Goal: Task Accomplishment & Management: Manage account settings

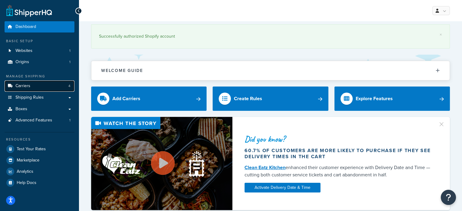
click at [33, 89] on link "Carriers 4" at bounding box center [40, 85] width 70 height 11
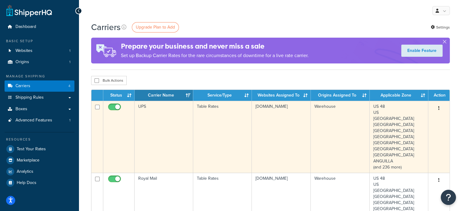
click at [438, 107] on button "button" at bounding box center [438, 109] width 8 height 10
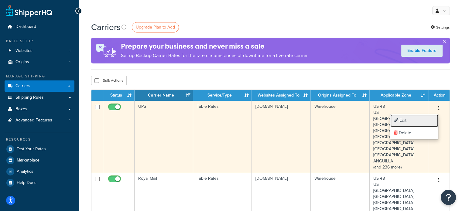
click at [419, 117] on link "Edit" at bounding box center [414, 120] width 48 height 12
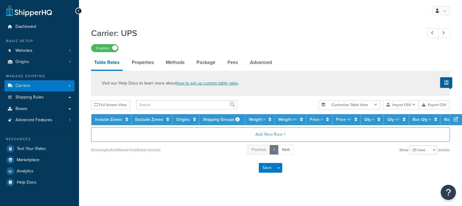
select select "25"
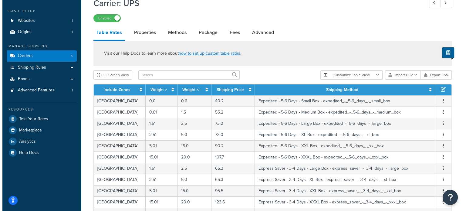
scroll to position [30, 0]
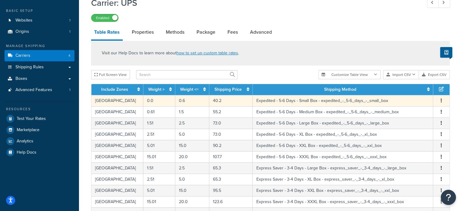
click at [440, 103] on icon "button" at bounding box center [440, 100] width 1 height 4
click at [409, 88] on div "Edit" at bounding box center [410, 89] width 43 height 12
select select "160900"
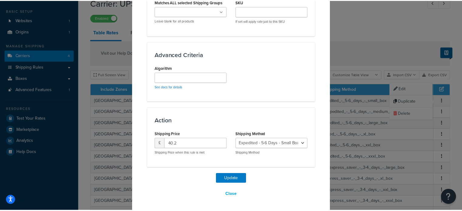
scroll to position [418, 0]
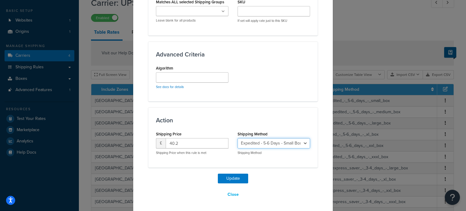
click at [259, 144] on select "UPS Standard - 1 Day - Small Box - ups_standard_-_1_day_-_small_box UPS Standar…" at bounding box center [274, 143] width 73 height 10
click at [195, 113] on div "Action Shipping Price £ 40.2 Shipping Price when this rule is met Shipping Meth…" at bounding box center [232, 137] width 169 height 60
click at [232, 194] on button "Close" at bounding box center [233, 194] width 19 height 10
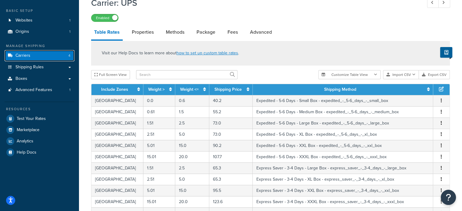
click at [57, 59] on link "Carriers 4" at bounding box center [40, 55] width 70 height 11
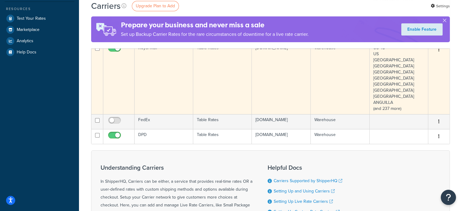
scroll to position [97, 0]
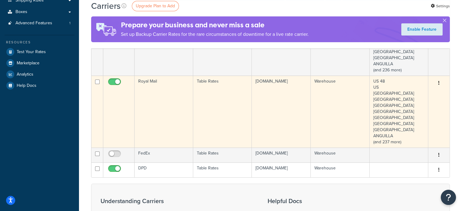
click at [440, 83] on button "button" at bounding box center [438, 83] width 8 height 10
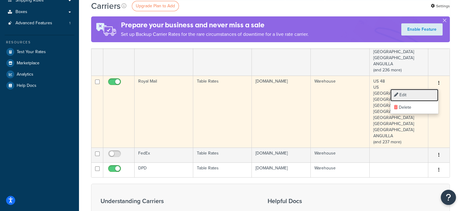
click at [410, 93] on link "Edit" at bounding box center [414, 95] width 48 height 12
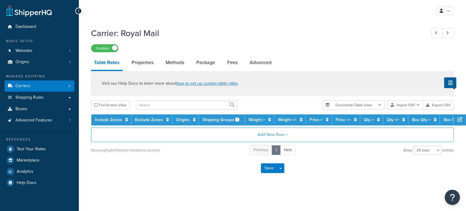
select select "25"
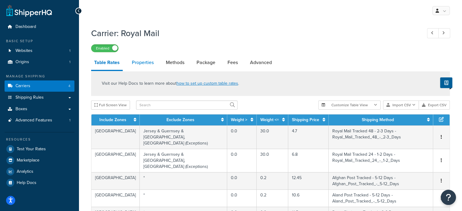
click at [147, 66] on link "Properties" at bounding box center [143, 62] width 28 height 15
select select "HIGHEST"
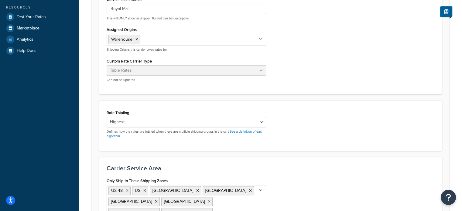
scroll to position [155, 0]
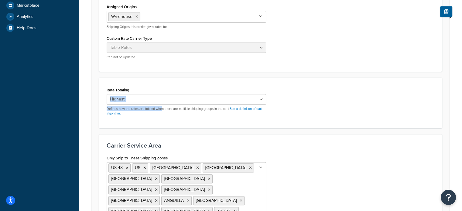
drag, startPoint x: 162, startPoint y: 105, endPoint x: 158, endPoint y: 99, distance: 7.5
click at [158, 99] on div "Cumulative Highest Per Item Per SKU Defines how the rates are totaled when ther…" at bounding box center [186, 105] width 159 height 22
click at [158, 99] on select "Cumulative Highest Per Item Per SKU" at bounding box center [186, 99] width 159 height 10
click at [161, 83] on div "Rate Totaling Cumulative Highest Per Item Per SKU Defines how the rates are tot…" at bounding box center [270, 103] width 343 height 50
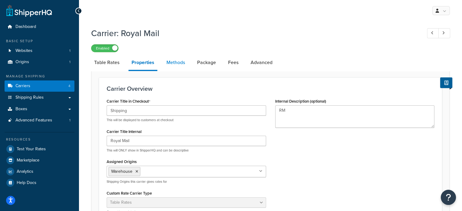
click at [175, 70] on link "Methods" at bounding box center [175, 62] width 25 height 15
select select "25"
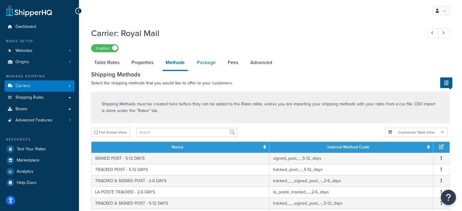
click at [210, 63] on link "Package" at bounding box center [206, 62] width 25 height 15
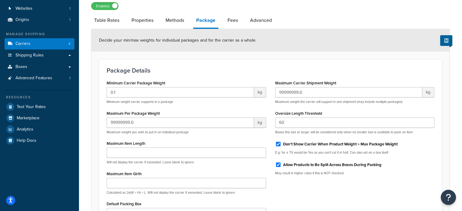
scroll to position [36, 0]
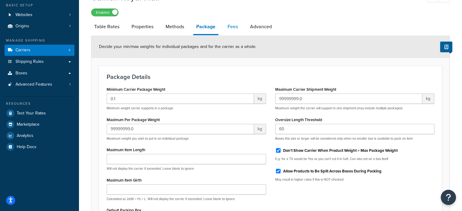
click at [228, 21] on link "Fees" at bounding box center [232, 26] width 16 height 15
select select "AFTER"
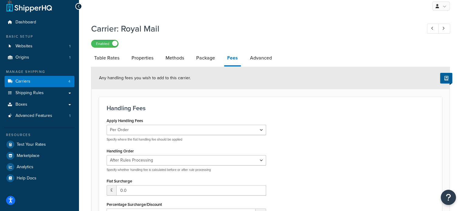
scroll to position [4, 0]
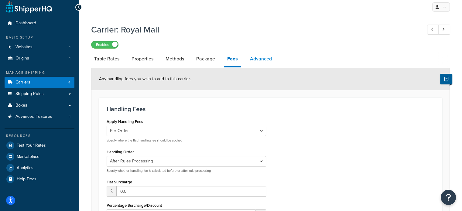
click at [256, 59] on link "Advanced" at bounding box center [261, 59] width 28 height 15
select select "false"
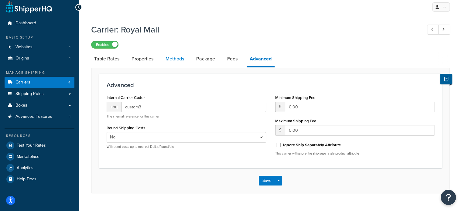
click at [172, 60] on link "Methods" at bounding box center [174, 59] width 25 height 15
select select "25"
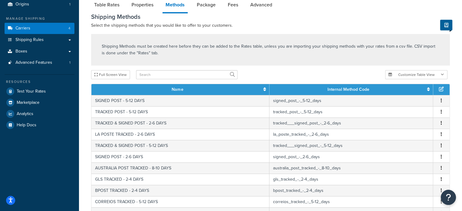
scroll to position [29, 0]
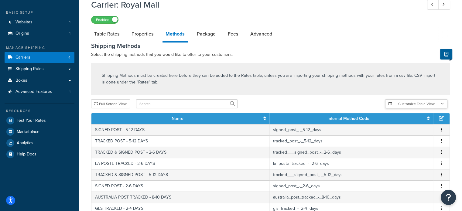
click at [409, 106] on button "Customize Table View" at bounding box center [416, 103] width 62 height 9
click at [352, 100] on div "Full Screen View" at bounding box center [235, 103] width 289 height 9
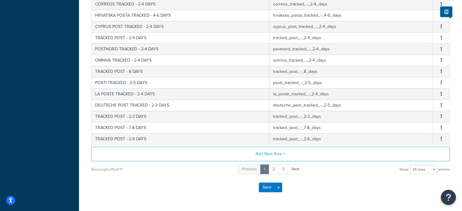
scroll to position [307, 0]
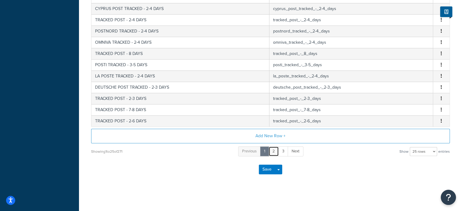
click at [273, 151] on link "2" at bounding box center [273, 151] width 10 height 10
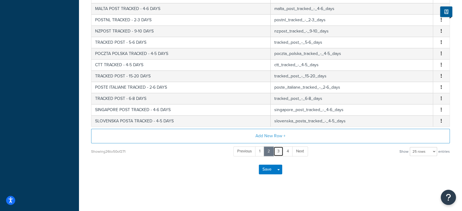
click at [277, 152] on link "3" at bounding box center [278, 151] width 10 height 10
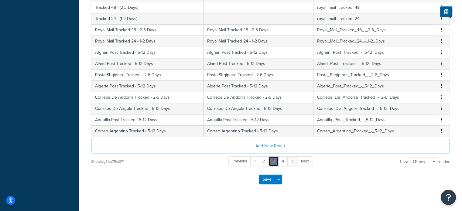
scroll to position [297, 0]
click at [283, 164] on link "4" at bounding box center [283, 161] width 10 height 10
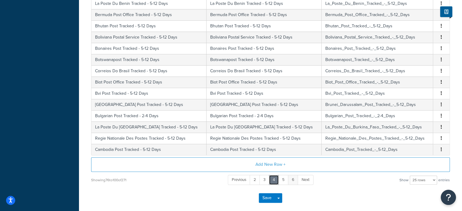
scroll to position [279, 0]
click at [290, 178] on link "6" at bounding box center [293, 180] width 10 height 10
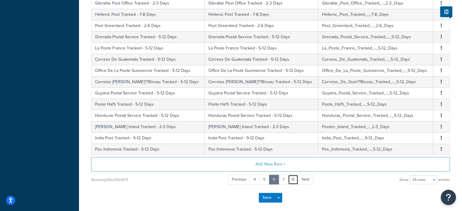
click at [290, 178] on link "8" at bounding box center [293, 180] width 10 height 10
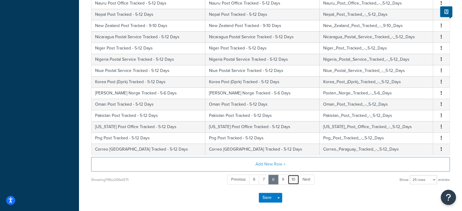
click at [294, 177] on link "10" at bounding box center [293, 180] width 12 height 10
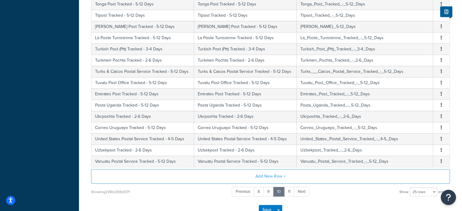
scroll to position [307, 0]
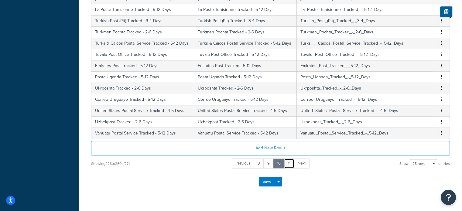
click at [290, 158] on link "11" at bounding box center [289, 163] width 10 height 10
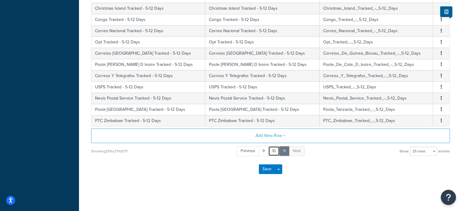
click at [274, 153] on link "10" at bounding box center [274, 151] width 12 height 10
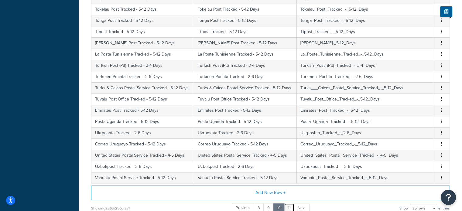
click at [285, 203] on link "11" at bounding box center [289, 208] width 10 height 10
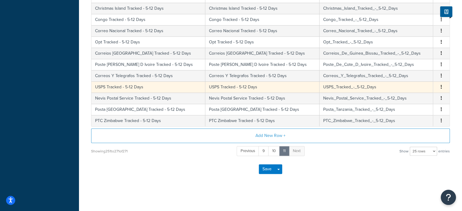
click at [127, 86] on td "USPS Tracked - 5-12 Days" at bounding box center [148, 86] width 114 height 11
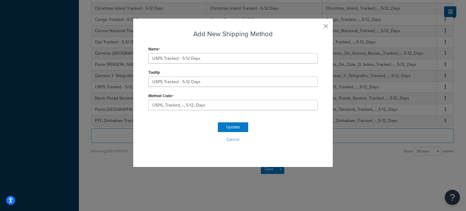
click at [318, 28] on button "button" at bounding box center [317, 29] width 2 height 2
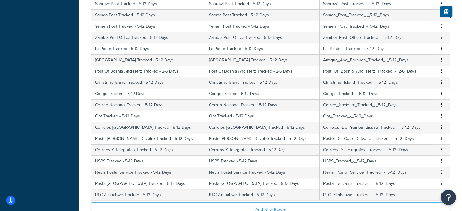
scroll to position [0, 0]
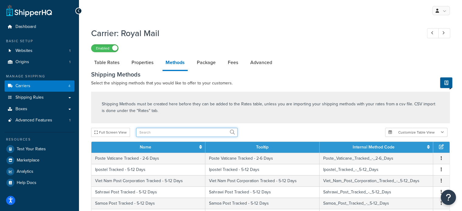
click at [170, 132] on input "text" at bounding box center [186, 132] width 101 height 9
type input "united states"
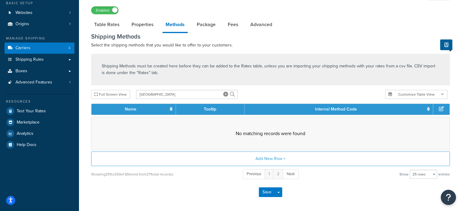
scroll to position [38, 0]
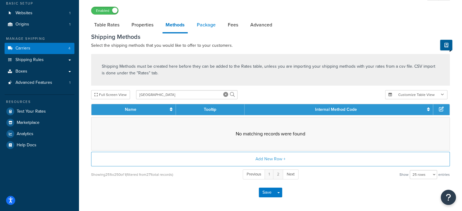
click at [208, 25] on link "Package" at bounding box center [206, 25] width 25 height 15
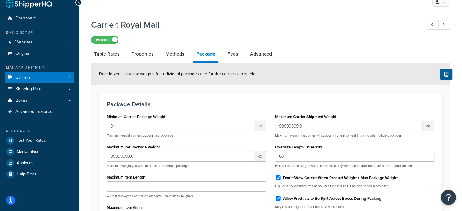
scroll to position [8, 0]
click at [152, 55] on link "Properties" at bounding box center [142, 54] width 28 height 15
select select "HIGHEST"
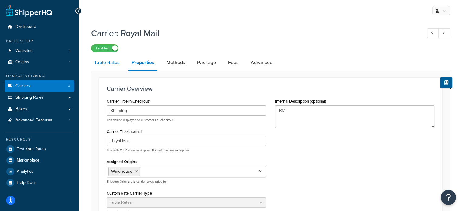
click at [116, 64] on link "Table Rates" at bounding box center [106, 62] width 31 height 15
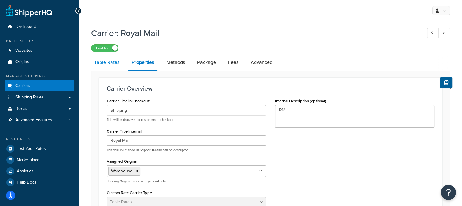
select select "25"
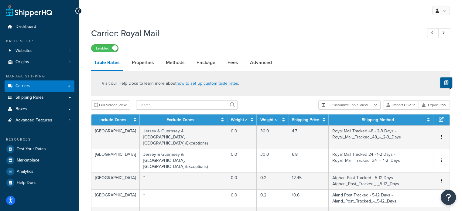
scroll to position [87, 0]
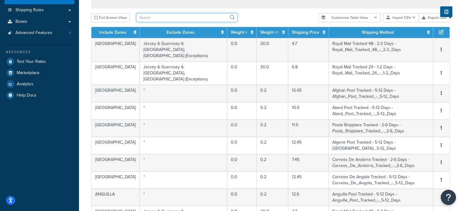
click at [161, 18] on input "text" at bounding box center [186, 17] width 101 height 9
type input "united s"
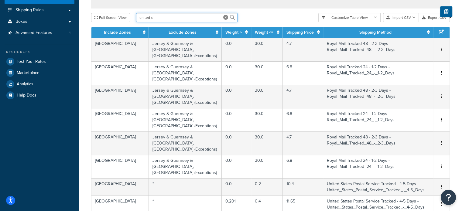
click at [161, 18] on input "united s" at bounding box center [186, 17] width 101 height 9
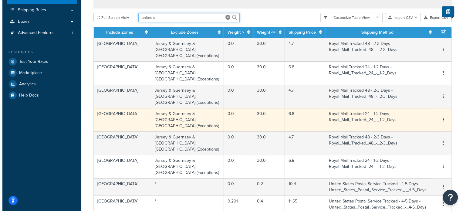
scroll to position [148, 0]
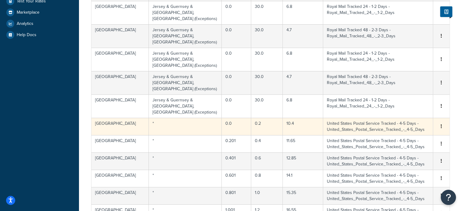
click at [438, 118] on td "Edit Duplicate Delete" at bounding box center [441, 126] width 16 height 17
click at [442, 123] on button "button" at bounding box center [441, 126] width 5 height 7
click at [410, 77] on div "Edit" at bounding box center [410, 78] width 43 height 12
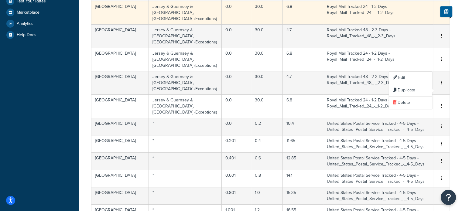
select select "181232"
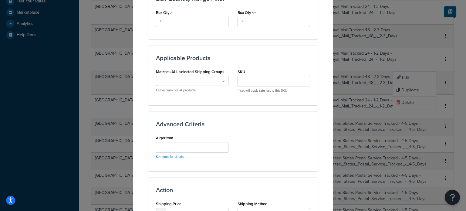
scroll to position [418, 0]
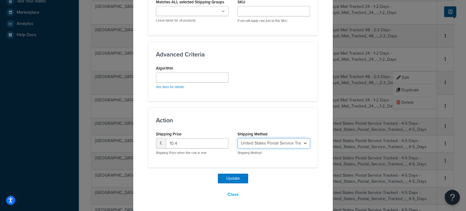
click at [281, 145] on select "SIGNED POST - 5-12 DAYS - signed_post_-_5-12_days TRACKED POST - 5-12 DAYS - tr…" at bounding box center [274, 143] width 73 height 10
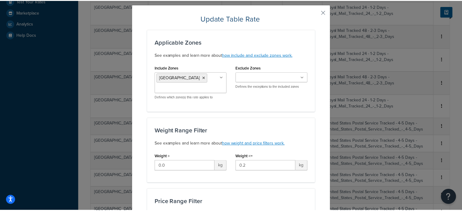
scroll to position [0, 0]
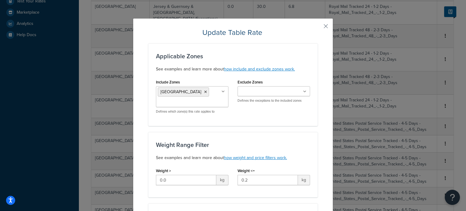
click at [318, 28] on button "button" at bounding box center [317, 29] width 2 height 2
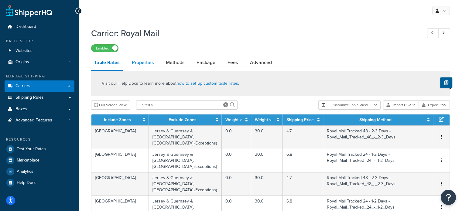
click at [150, 59] on link "Properties" at bounding box center [143, 62] width 28 height 15
select select "HIGHEST"
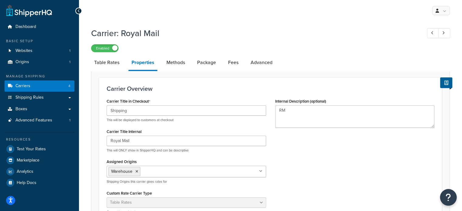
click at [450, 194] on icon "Open Resource Center" at bounding box center [448, 197] width 6 height 8
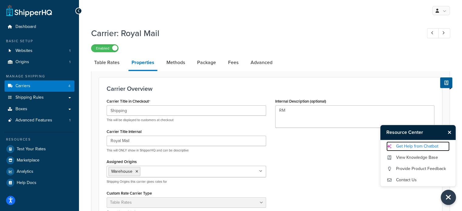
click at [437, 148] on link "Get Help from Chatbot" at bounding box center [417, 146] width 63 height 10
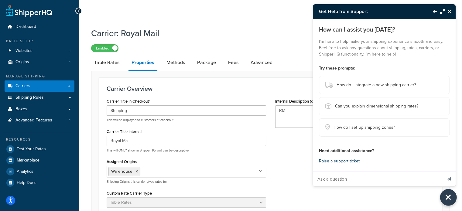
click at [451, 204] on button "Close Resource Center" at bounding box center [448, 197] width 17 height 17
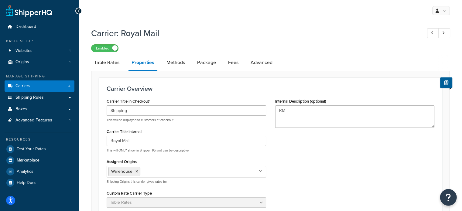
click at [451, 204] on button "Open Resource Center" at bounding box center [448, 197] width 17 height 17
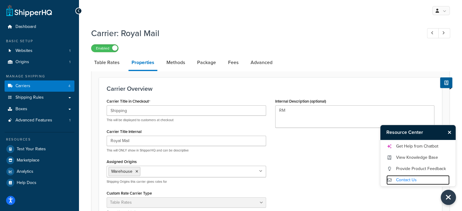
click at [420, 179] on link "Contact Us" at bounding box center [417, 180] width 63 height 10
click at [177, 25] on div "Carrier: Royal Mail Enabled" at bounding box center [270, 38] width 358 height 28
